Goal: Task Accomplishment & Management: Manage account settings

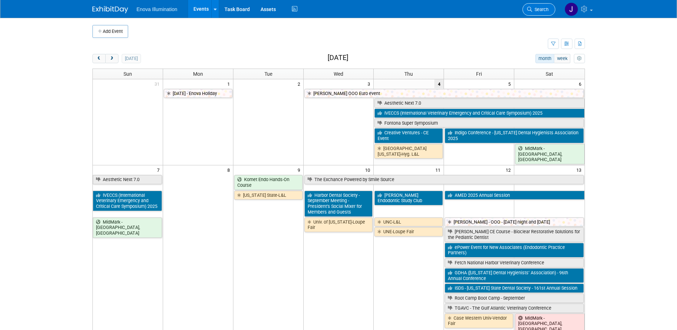
click at [530, 15] on link "Search" at bounding box center [538, 9] width 33 height 12
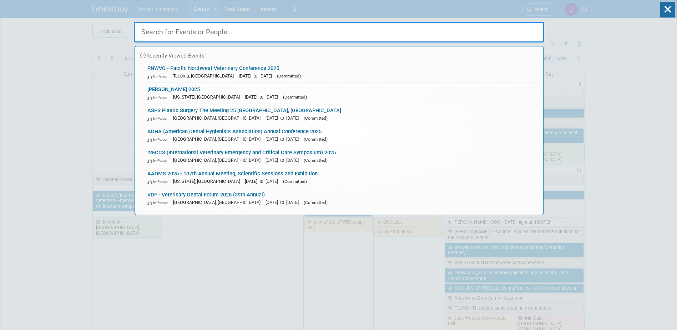
click at [511, 31] on input "text" at bounding box center [339, 32] width 410 height 21
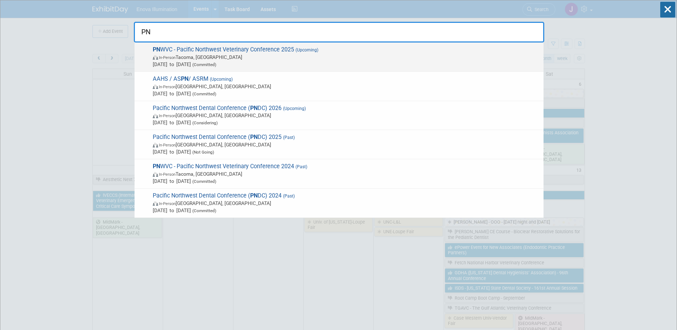
type input "PN"
click at [235, 54] on span "In-Person Tacoma, WA" at bounding box center [346, 57] width 387 height 7
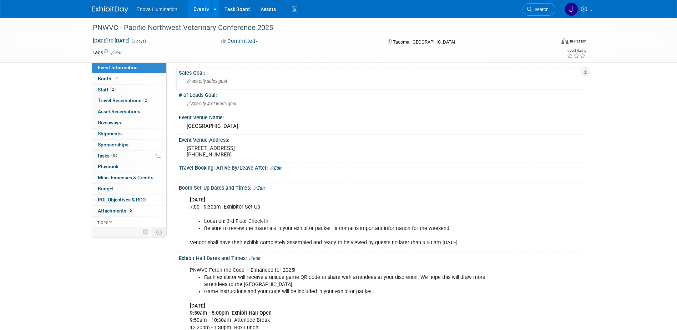
scroll to position [71, 0]
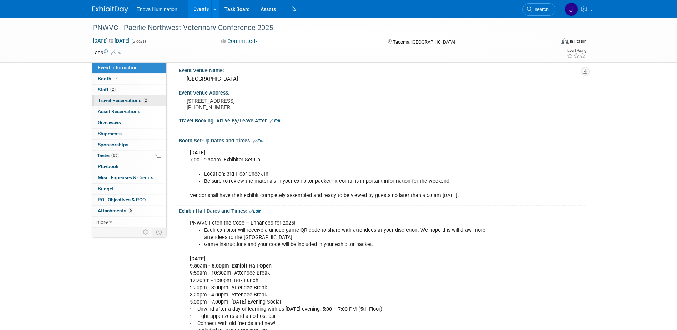
click at [129, 103] on span "Travel Reservations 2" at bounding box center [123, 100] width 51 height 6
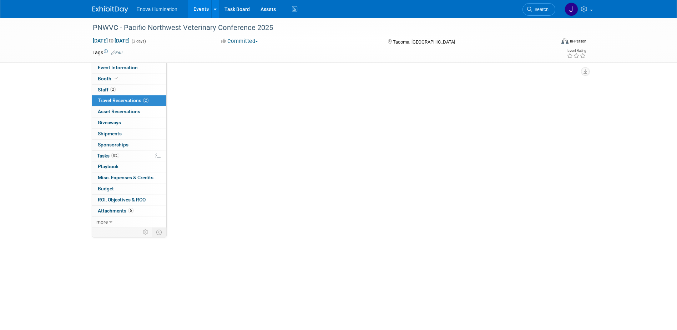
scroll to position [0, 0]
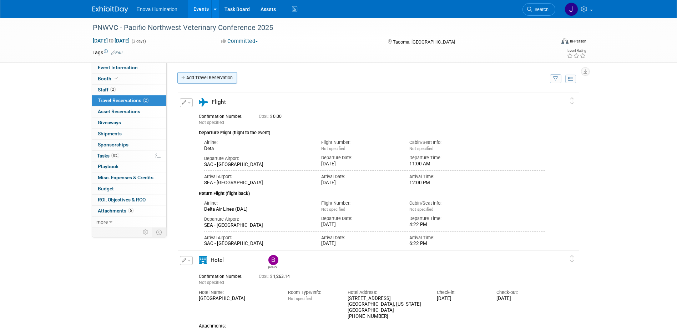
click at [200, 77] on link "Add Travel Reservation" at bounding box center [207, 77] width 60 height 11
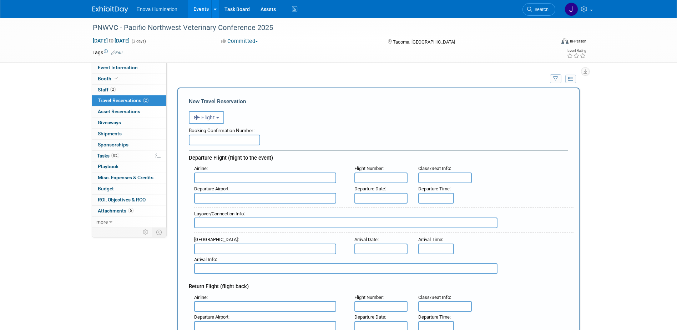
click at [207, 176] on input "text" at bounding box center [265, 177] width 142 height 11
click at [249, 199] on span "Delta Air Lines (DAL)" at bounding box center [268, 201] width 148 height 11
type input "Delta Air Lines (DAL)"
click at [370, 179] on input "text" at bounding box center [381, 177] width 54 height 11
type input "2640"
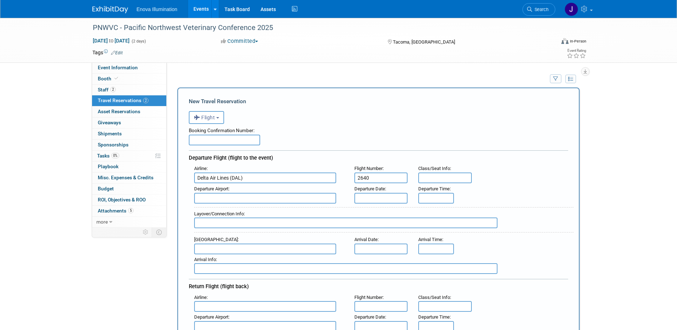
click at [262, 199] on input "text" at bounding box center [265, 198] width 142 height 11
type input "LAX"
click at [360, 198] on input "text" at bounding box center [381, 198] width 54 height 11
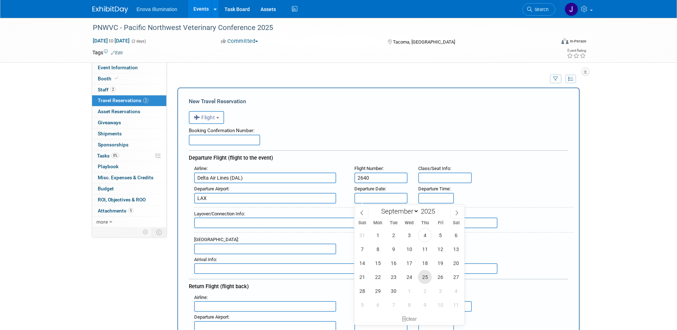
click at [421, 278] on span "25" at bounding box center [425, 277] width 14 height 14
type input "[DATE]"
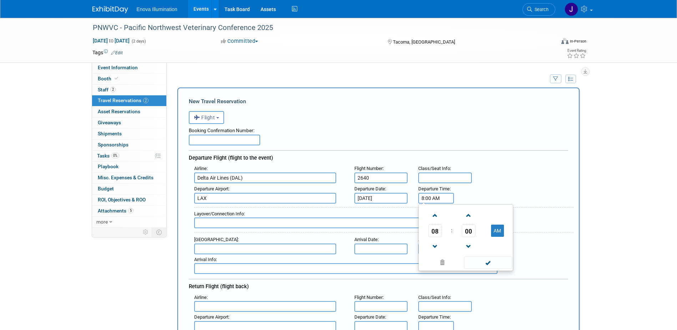
click at [443, 199] on input "8:00 AM" at bounding box center [436, 198] width 36 height 11
click at [464, 234] on span "00" at bounding box center [469, 230] width 14 height 13
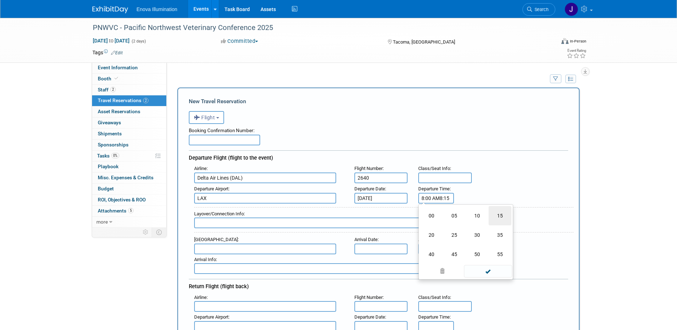
click at [499, 218] on td "15" at bounding box center [499, 215] width 23 height 19
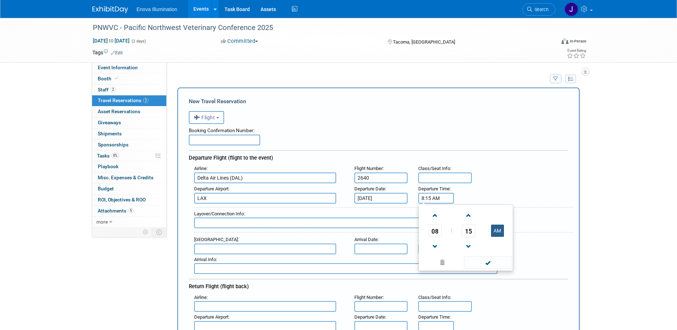
click at [499, 228] on button "AM" at bounding box center [497, 230] width 13 height 12
click at [483, 260] on span at bounding box center [488, 262] width 48 height 12
type input "8:15 PM"
click at [248, 248] on input "text" at bounding box center [265, 248] width 142 height 11
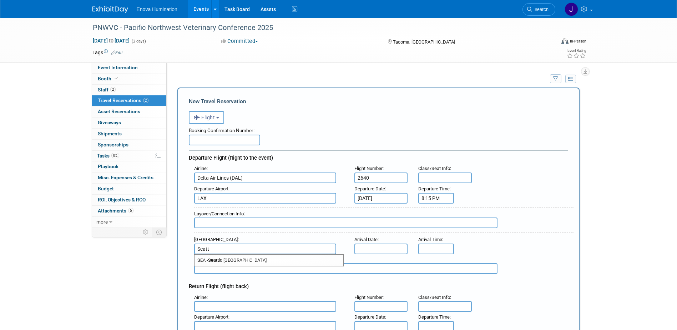
click at [249, 255] on span "SEA - Seatt le [GEOGRAPHIC_DATA]" at bounding box center [268, 259] width 148 height 11
type input "SEA - [GEOGRAPHIC_DATA]"
click at [367, 250] on input "text" at bounding box center [381, 248] width 54 height 11
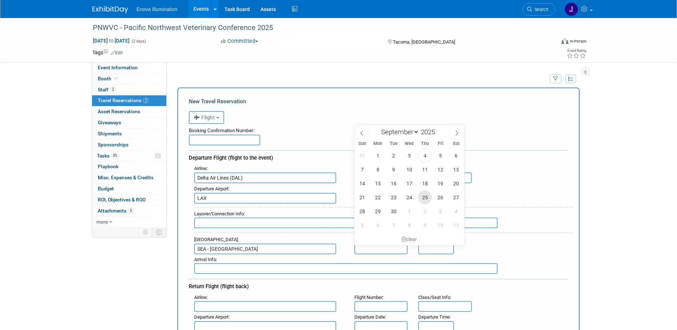
click at [421, 197] on span "25" at bounding box center [425, 197] width 14 height 14
type input "[DATE]"
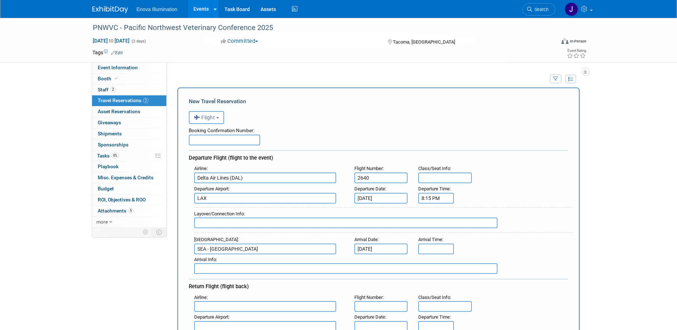
type input "8:00 AM"
click at [425, 247] on input "8:00 AM" at bounding box center [436, 248] width 36 height 11
click at [509, 163] on div "Departure Flight (flight to the event)" at bounding box center [378, 156] width 379 height 13
click at [439, 200] on input "8:15 PM" at bounding box center [436, 198] width 36 height 11
click at [435, 228] on span "08" at bounding box center [435, 230] width 14 height 13
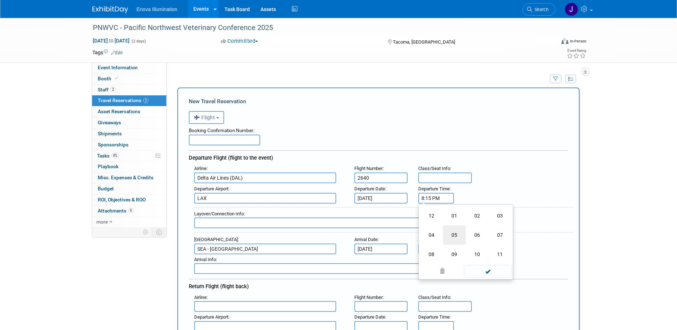
click at [459, 232] on td "05" at bounding box center [454, 234] width 23 height 19
click at [466, 230] on span "15" at bounding box center [469, 230] width 14 height 13
click at [455, 233] on td "25" at bounding box center [454, 234] width 23 height 19
type input "5:25 PM"
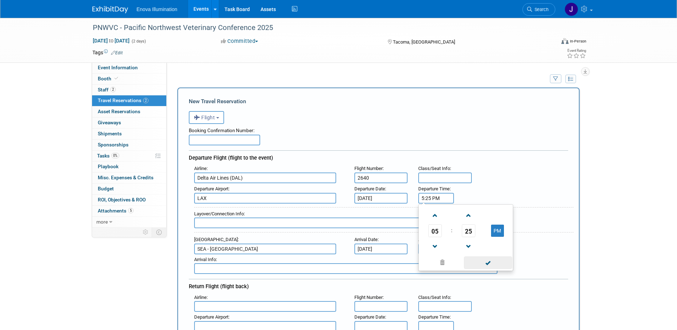
click at [492, 263] on span at bounding box center [488, 262] width 48 height 12
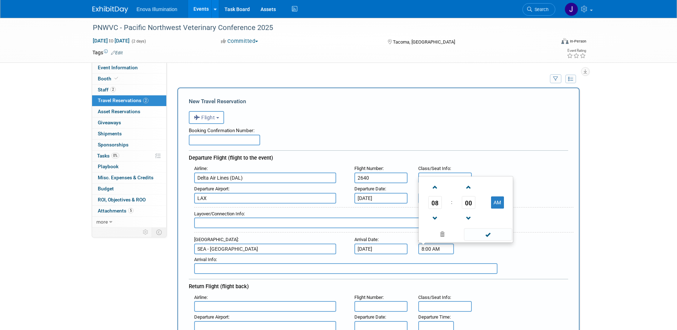
click at [435, 248] on input "8:00 AM" at bounding box center [436, 248] width 36 height 11
click at [468, 202] on span "00" at bounding box center [469, 202] width 14 height 13
click at [497, 180] on td "15" at bounding box center [499, 178] width 23 height 19
click at [491, 201] on button "AM" at bounding box center [497, 202] width 13 height 12
type input "8:15 PM"
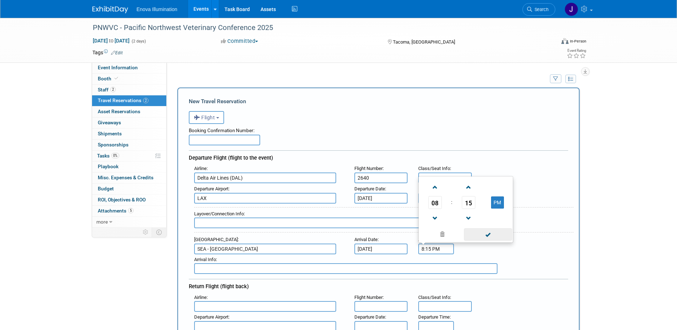
click at [484, 236] on span at bounding box center [488, 234] width 48 height 12
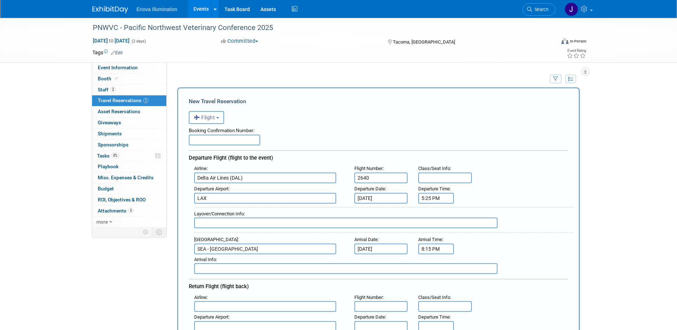
click at [233, 306] on input "text" at bounding box center [265, 306] width 142 height 11
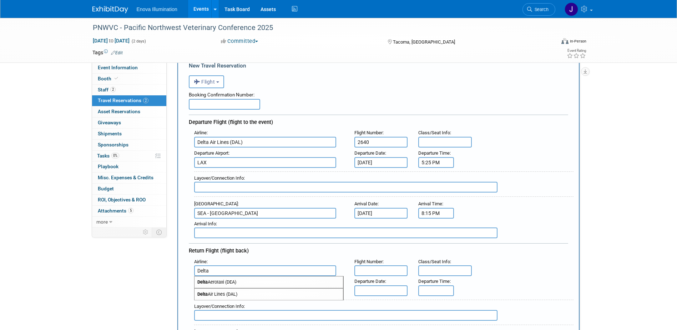
click at [233, 295] on span "Delta Air Lines (DAL)" at bounding box center [268, 293] width 148 height 11
type input "Delta Air Lines (DAL)"
click at [365, 268] on input "text" at bounding box center [381, 270] width 54 height 11
type input "2861"
click at [285, 290] on input "text" at bounding box center [265, 290] width 142 height 11
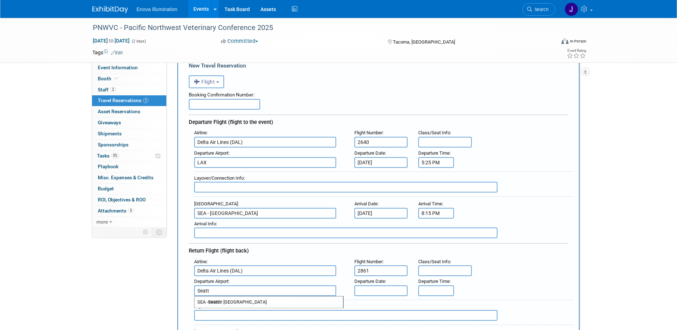
click at [285, 300] on span "SEA - Seatt le [GEOGRAPHIC_DATA]" at bounding box center [268, 301] width 148 height 11
type input "SEA - [GEOGRAPHIC_DATA]"
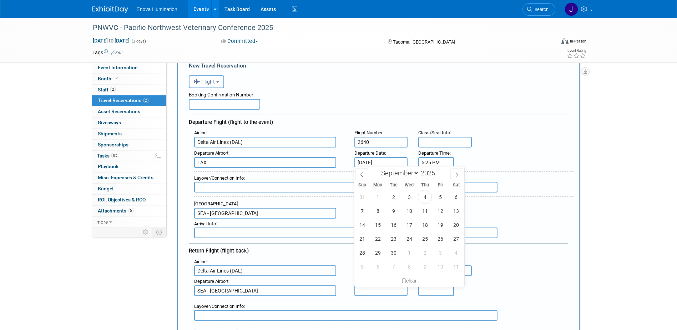
click at [371, 289] on input "text" at bounding box center [381, 290] width 54 height 11
click at [362, 251] on span "28" at bounding box center [362, 252] width 14 height 14
type input "[DATE]"
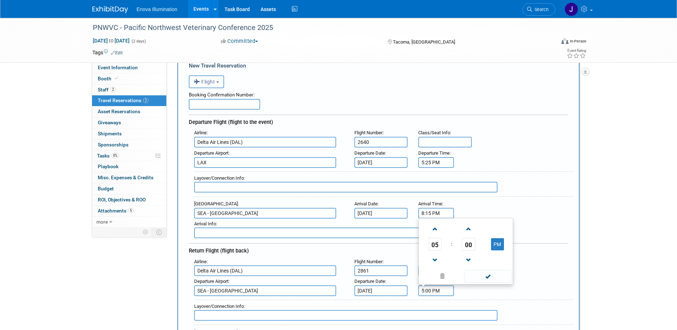
click at [430, 292] on input "5:00 PM" at bounding box center [436, 290] width 36 height 11
click at [464, 245] on span "00" at bounding box center [469, 244] width 14 height 13
click at [434, 257] on td "40" at bounding box center [431, 258] width 23 height 19
type input "5:40 PM"
click at [486, 274] on span at bounding box center [488, 276] width 48 height 12
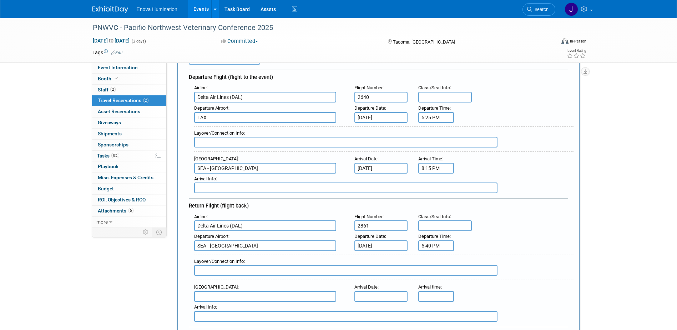
scroll to position [107, 0]
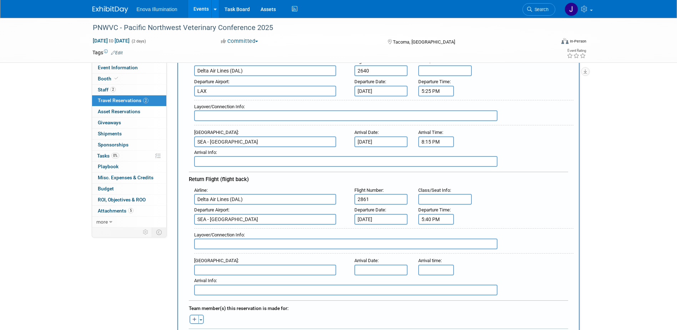
click at [290, 265] on input "text" at bounding box center [265, 269] width 142 height 11
click at [290, 279] on span "LAX - [GEOGRAPHIC_DATA]" at bounding box center [268, 280] width 148 height 11
type input "LAX - [GEOGRAPHIC_DATA]"
click at [379, 271] on input "text" at bounding box center [381, 269] width 54 height 11
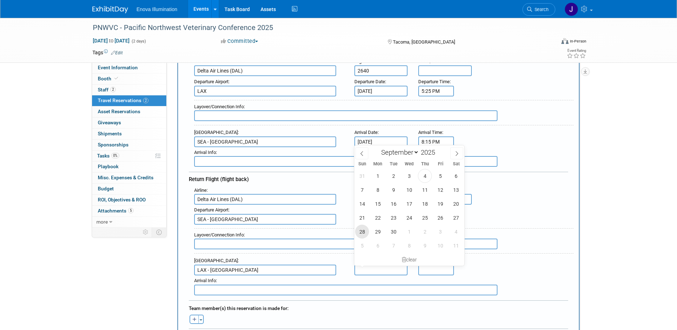
click at [366, 230] on span "28" at bounding box center [362, 231] width 14 height 14
type input "[DATE]"
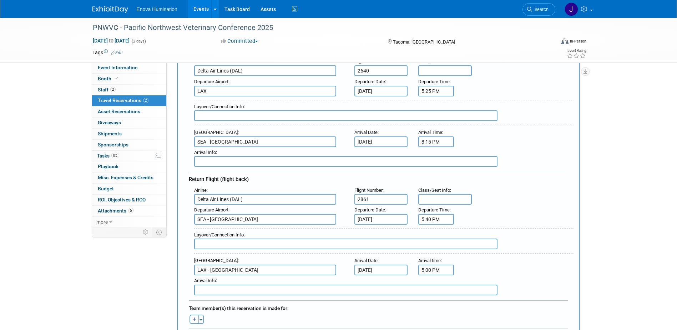
click at [434, 268] on input "5:00 PM" at bounding box center [436, 269] width 36 height 11
click at [435, 224] on span "05" at bounding box center [435, 223] width 14 height 13
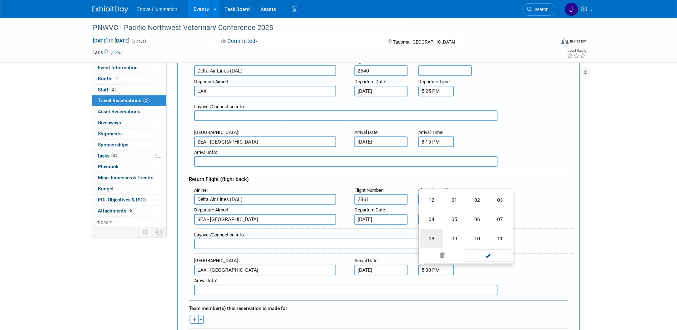
click at [428, 238] on td "08" at bounding box center [431, 238] width 23 height 19
click at [470, 224] on span "00" at bounding box center [469, 223] width 14 height 13
click at [456, 219] on td "25" at bounding box center [454, 218] width 23 height 19
type input "8:25 PM"
click at [477, 254] on span at bounding box center [488, 255] width 48 height 12
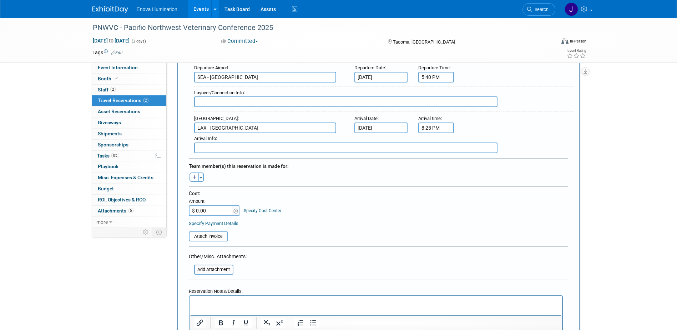
scroll to position [250, 0]
click at [197, 179] on button "button" at bounding box center [193, 176] width 9 height 9
select select
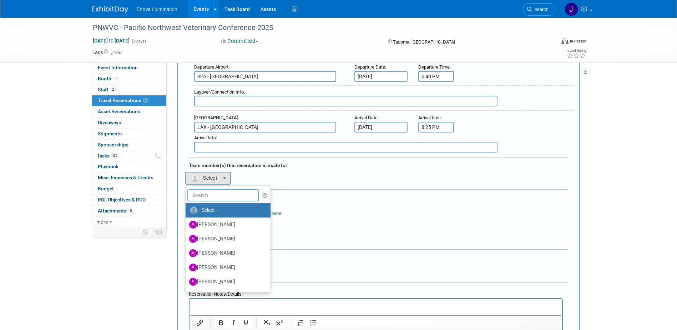
click at [208, 196] on input "text" at bounding box center [222, 195] width 71 height 12
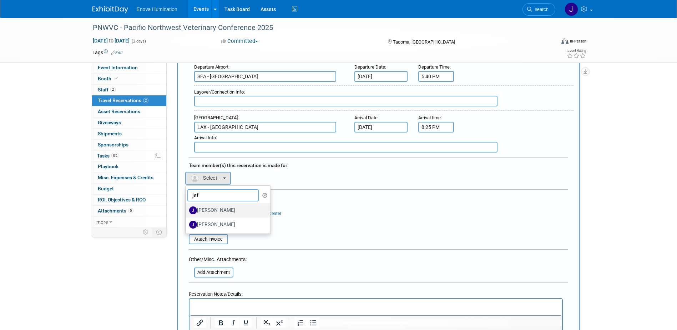
type input "jef"
click at [214, 210] on label "[PERSON_NAME]" at bounding box center [226, 209] width 75 height 11
click at [187, 210] on input "[PERSON_NAME]" at bounding box center [184, 209] width 5 height 5
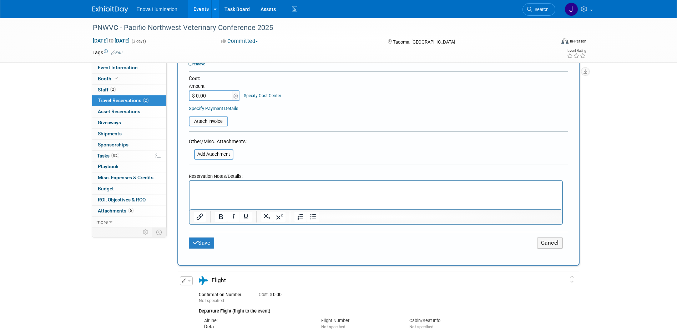
scroll to position [392, 0]
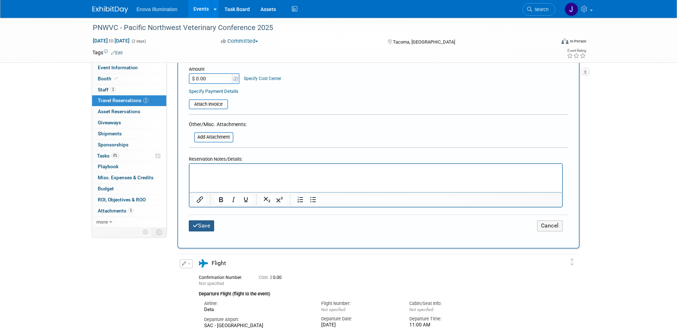
click at [209, 226] on button "Save" at bounding box center [202, 225] width 26 height 11
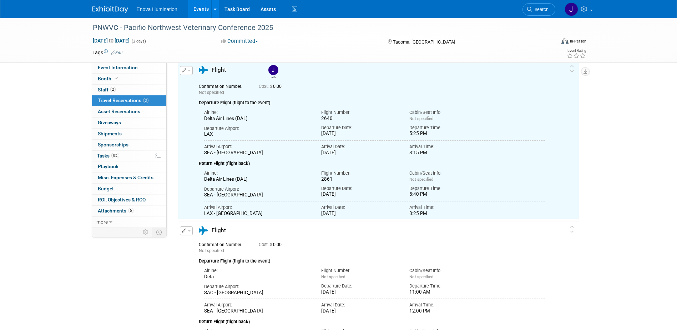
scroll to position [0, 0]
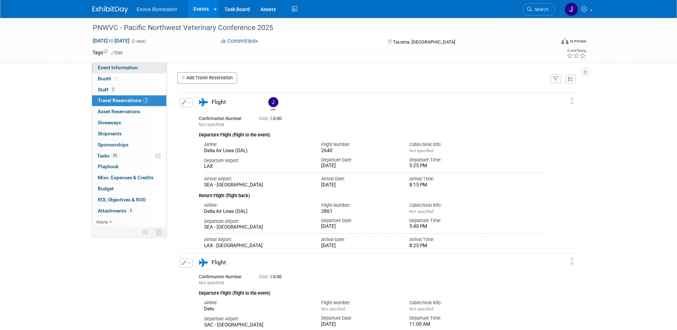
click at [126, 70] on span "Event Information" at bounding box center [118, 68] width 40 height 6
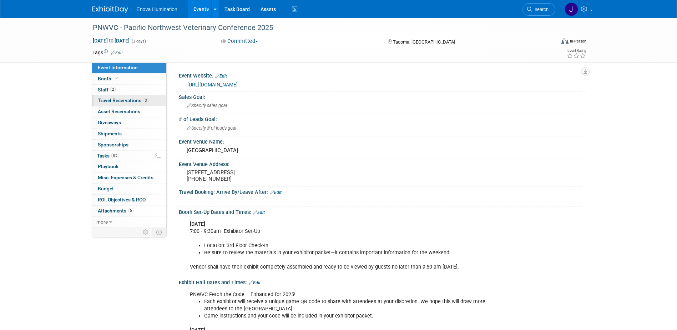
click at [121, 102] on span "Travel Reservations 3" at bounding box center [123, 100] width 51 height 6
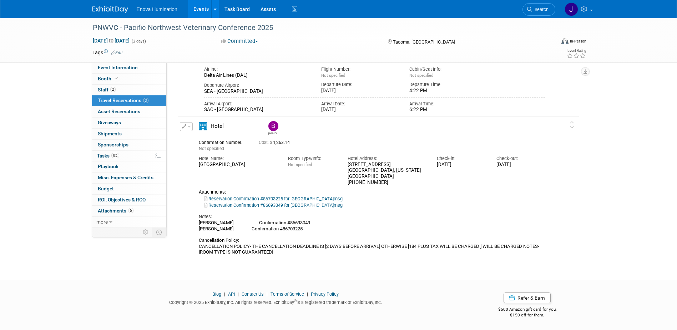
scroll to position [295, 0]
click at [188, 128] on button "button" at bounding box center [186, 126] width 13 height 9
click at [192, 140] on button "Edit Reservation" at bounding box center [210, 138] width 60 height 10
select select "387c4df0-cbf4-4ce9-ab03-8b1c5b6d67b6"
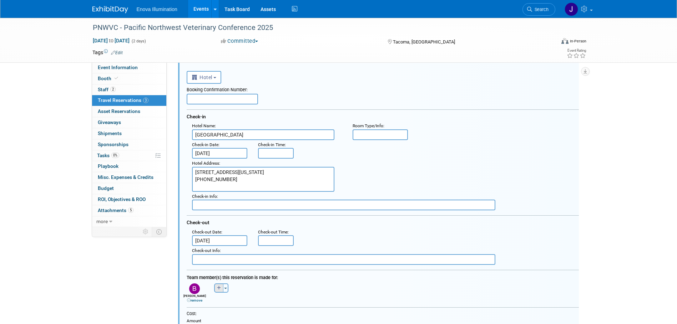
scroll to position [402, 0]
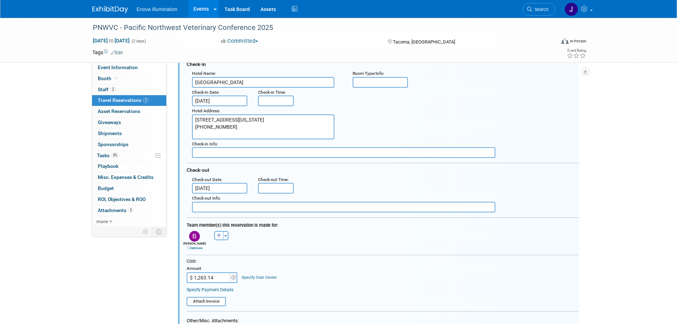
click at [217, 233] on button "button" at bounding box center [218, 235] width 9 height 9
select select
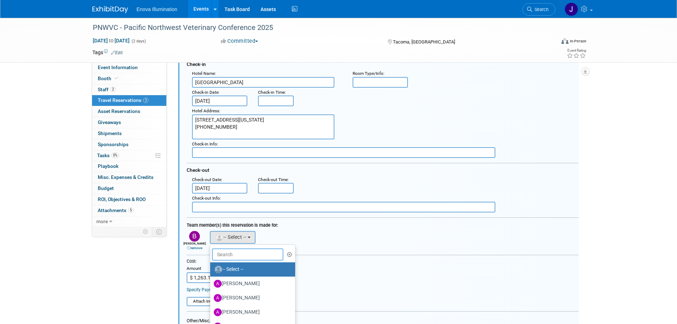
click at [227, 258] on input "text" at bounding box center [247, 255] width 71 height 12
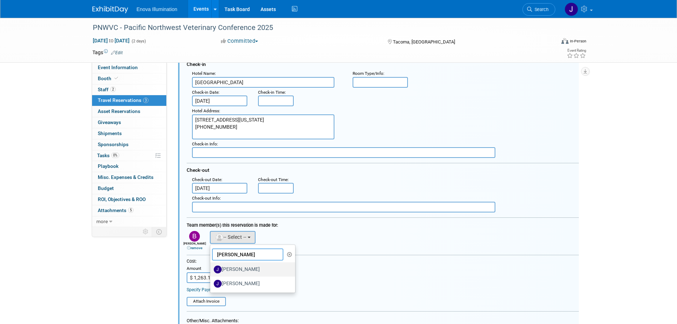
type input "[PERSON_NAME]"
click at [229, 270] on label "[PERSON_NAME]" at bounding box center [251, 269] width 75 height 11
click at [211, 270] on input "[PERSON_NAME]" at bounding box center [209, 268] width 5 height 5
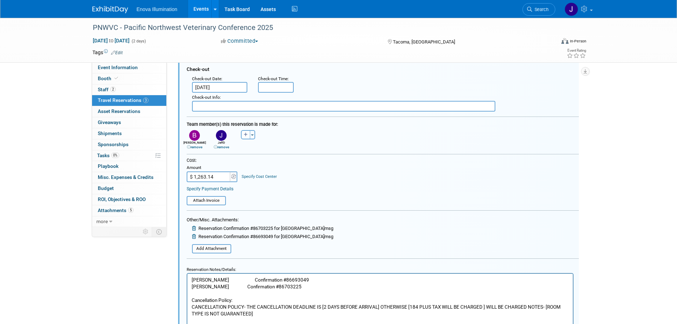
scroll to position [509, 0]
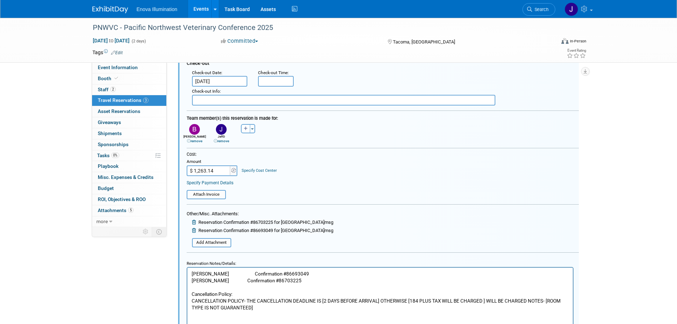
click at [308, 281] on p "[PERSON_NAME] Confirmation #86693049 [PERSON_NAME] Confirmation #86703225 Cance…" at bounding box center [379, 291] width 377 height 41
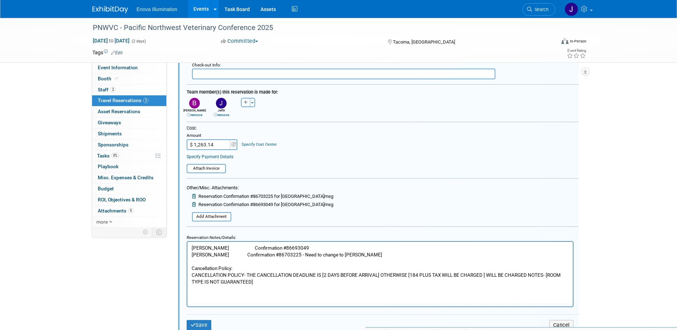
scroll to position [580, 0]
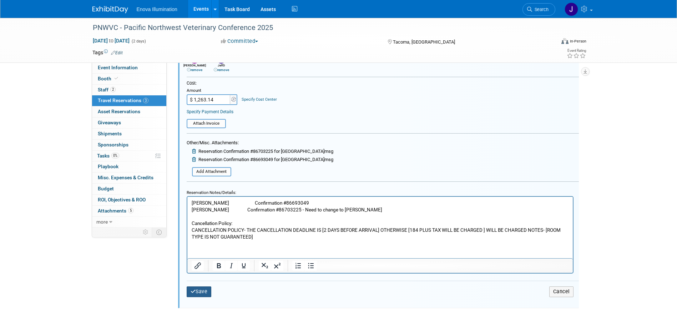
click at [195, 290] on icon "submit" at bounding box center [193, 291] width 5 height 5
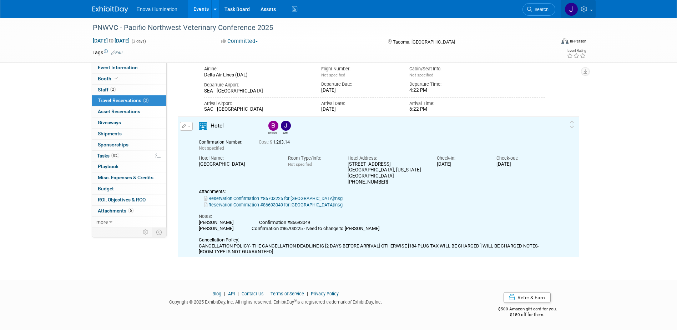
scroll to position [0, 0]
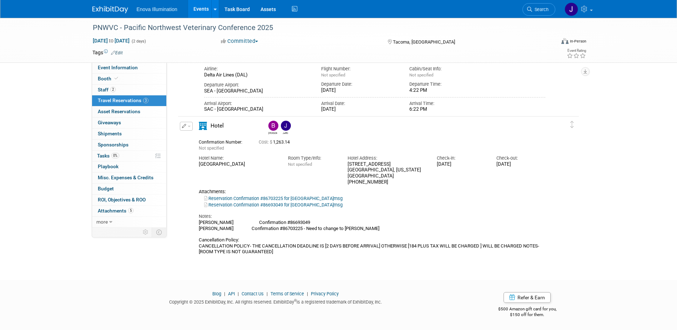
drag, startPoint x: 545, startPoint y: 6, endPoint x: 535, endPoint y: 8, distance: 10.6
click at [545, 6] on link "Search" at bounding box center [538, 9] width 33 height 12
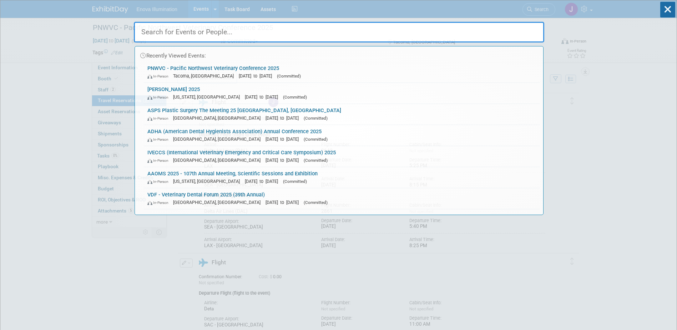
click at [499, 28] on input "text" at bounding box center [339, 32] width 410 height 21
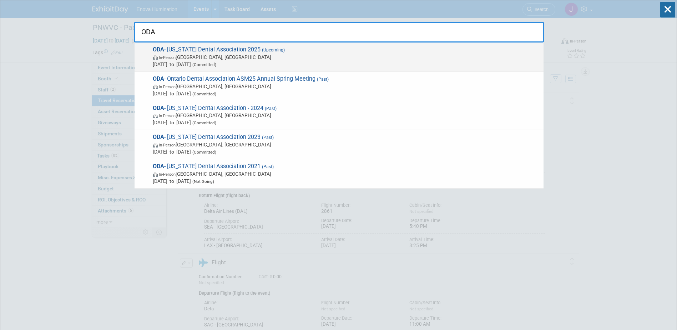
type input "ODA"
click at [231, 56] on span "In-Person [GEOGRAPHIC_DATA], [GEOGRAPHIC_DATA]" at bounding box center [346, 57] width 387 height 7
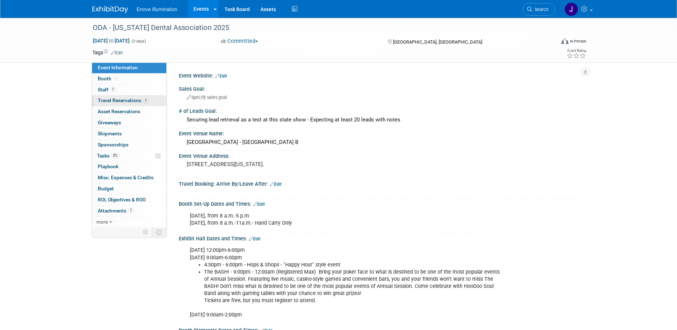
click at [132, 98] on span "Travel Reservations 1" at bounding box center [123, 100] width 51 height 6
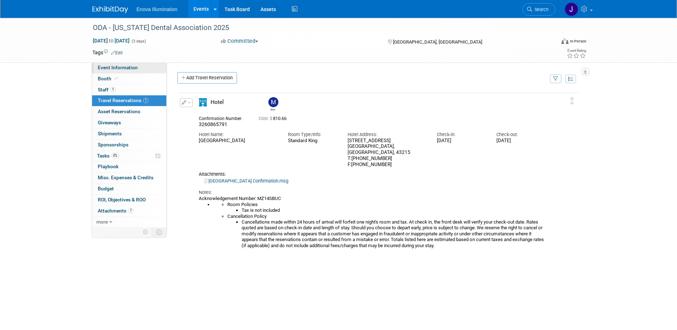
click at [139, 67] on link "Event Information" at bounding box center [129, 67] width 74 height 11
